Goal: Task Accomplishment & Management: Manage account settings

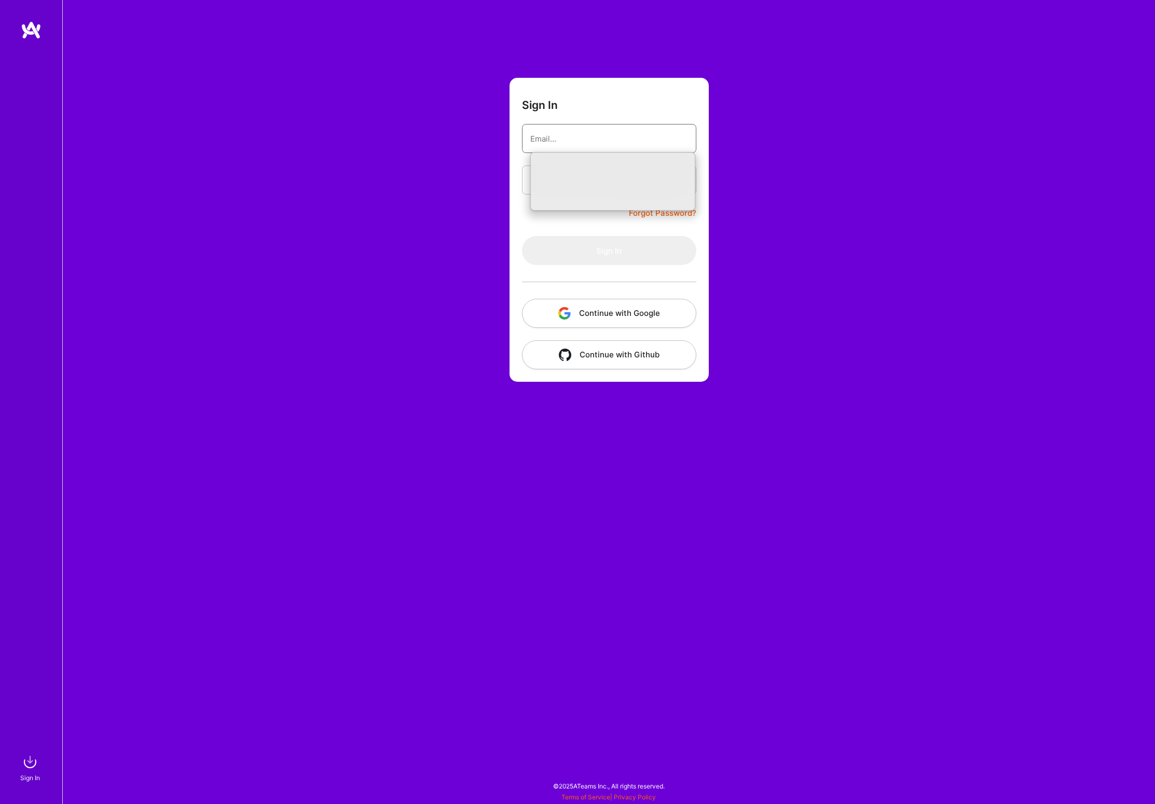
type input "[PERSON_NAME][EMAIL_ADDRESS][PERSON_NAME][DOMAIN_NAME]"
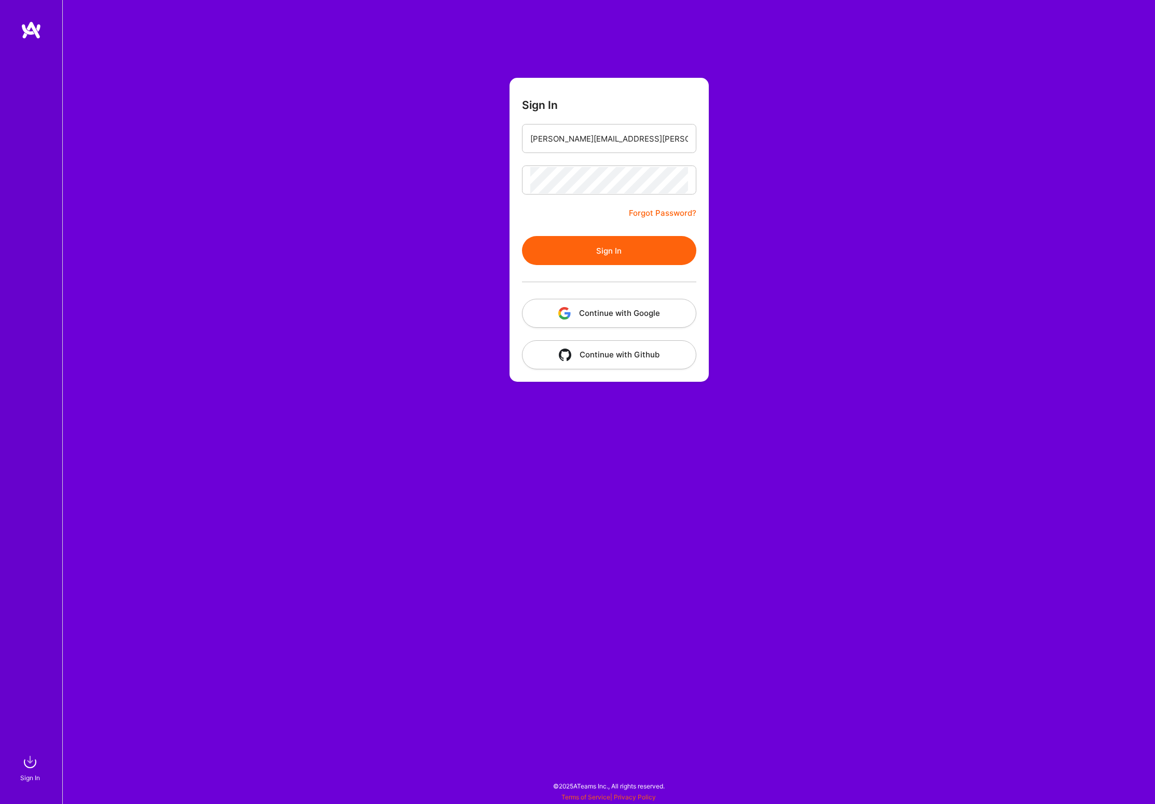
click at [612, 250] on button "Sign In" at bounding box center [609, 250] width 174 height 29
